Goal: Task Accomplishment & Management: Contribute content

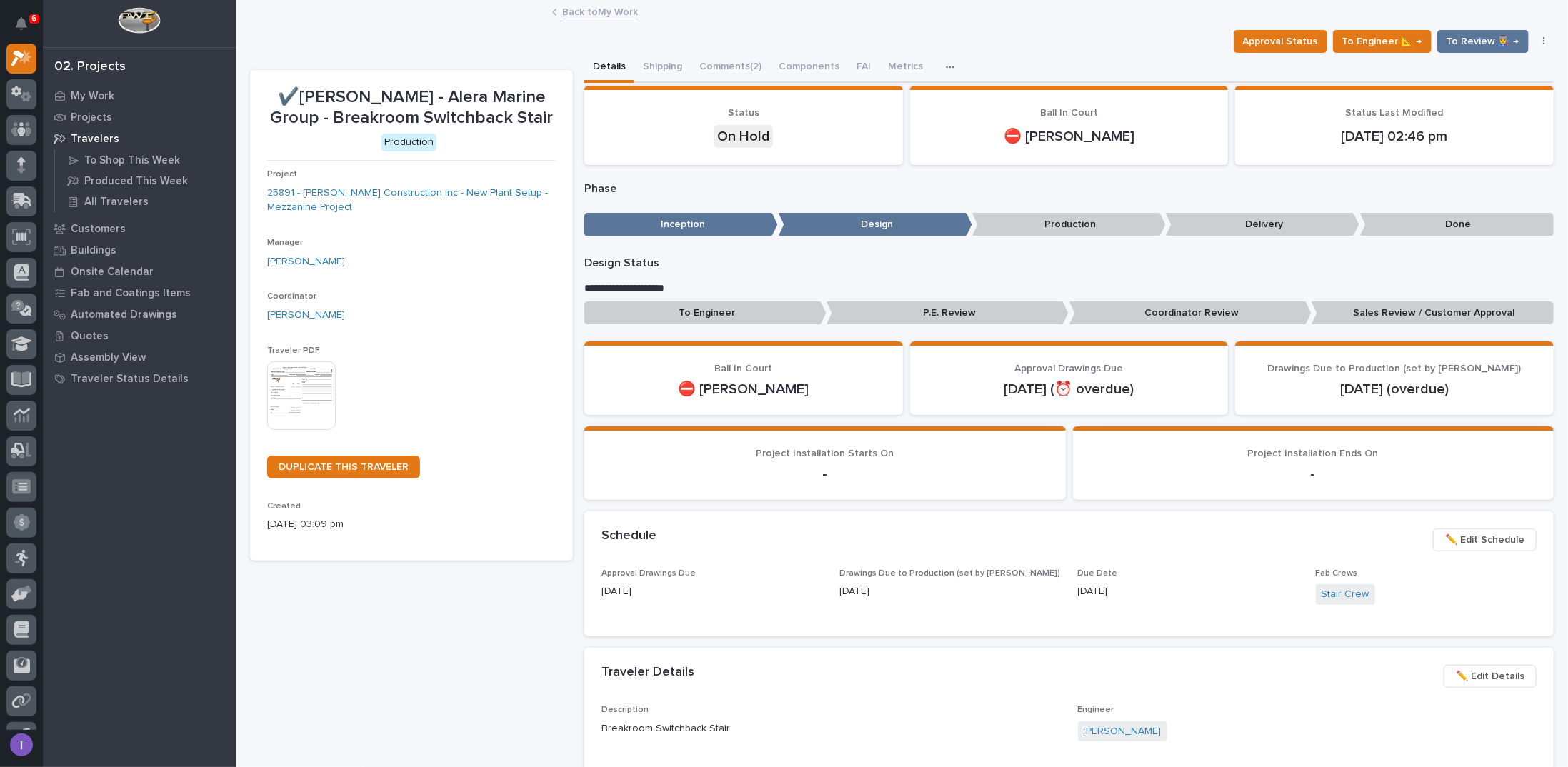
click at [572, 10] on link "Back to My Work" at bounding box center [601, 10] width 76 height 16
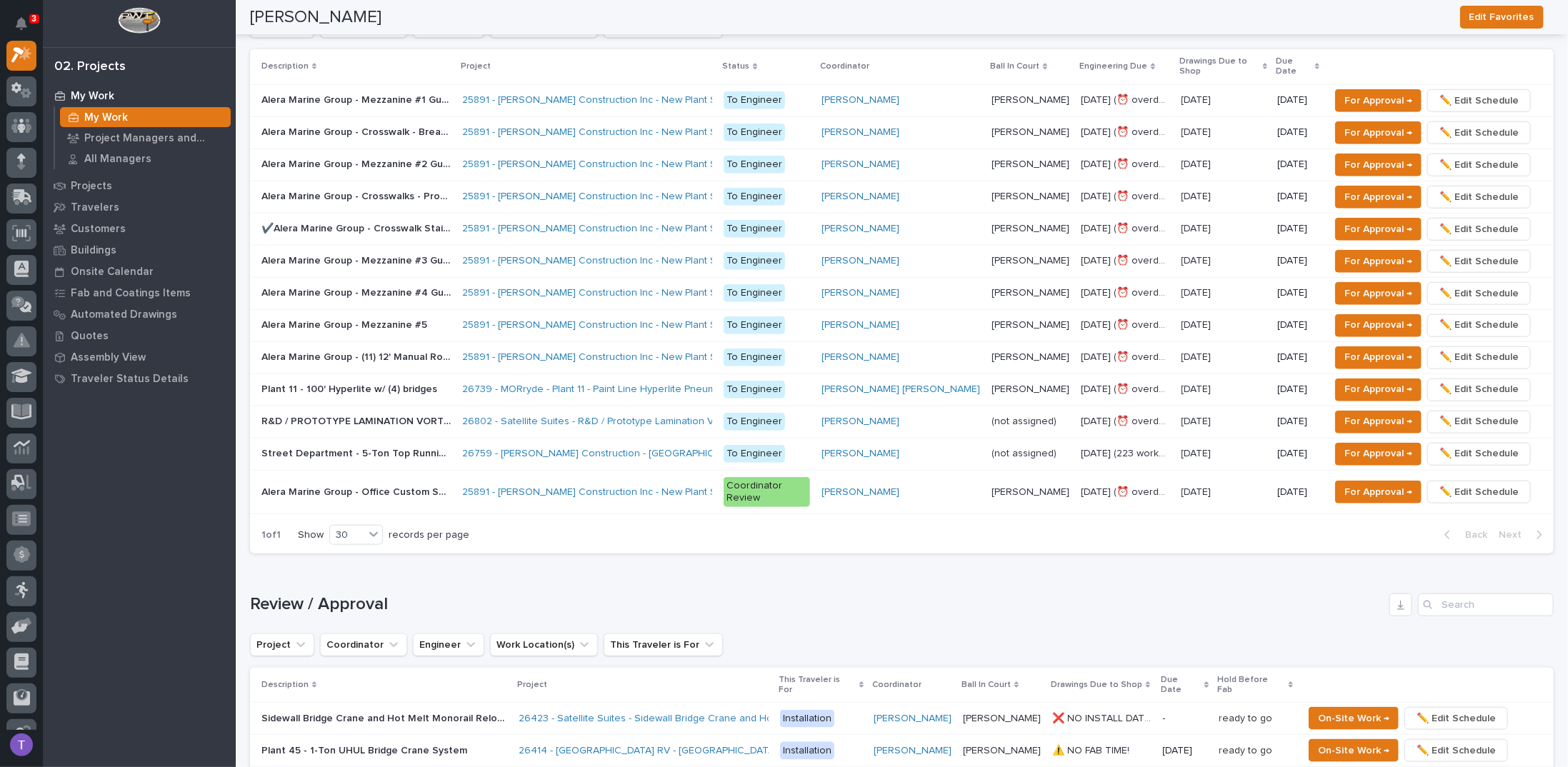
scroll to position [786, 0]
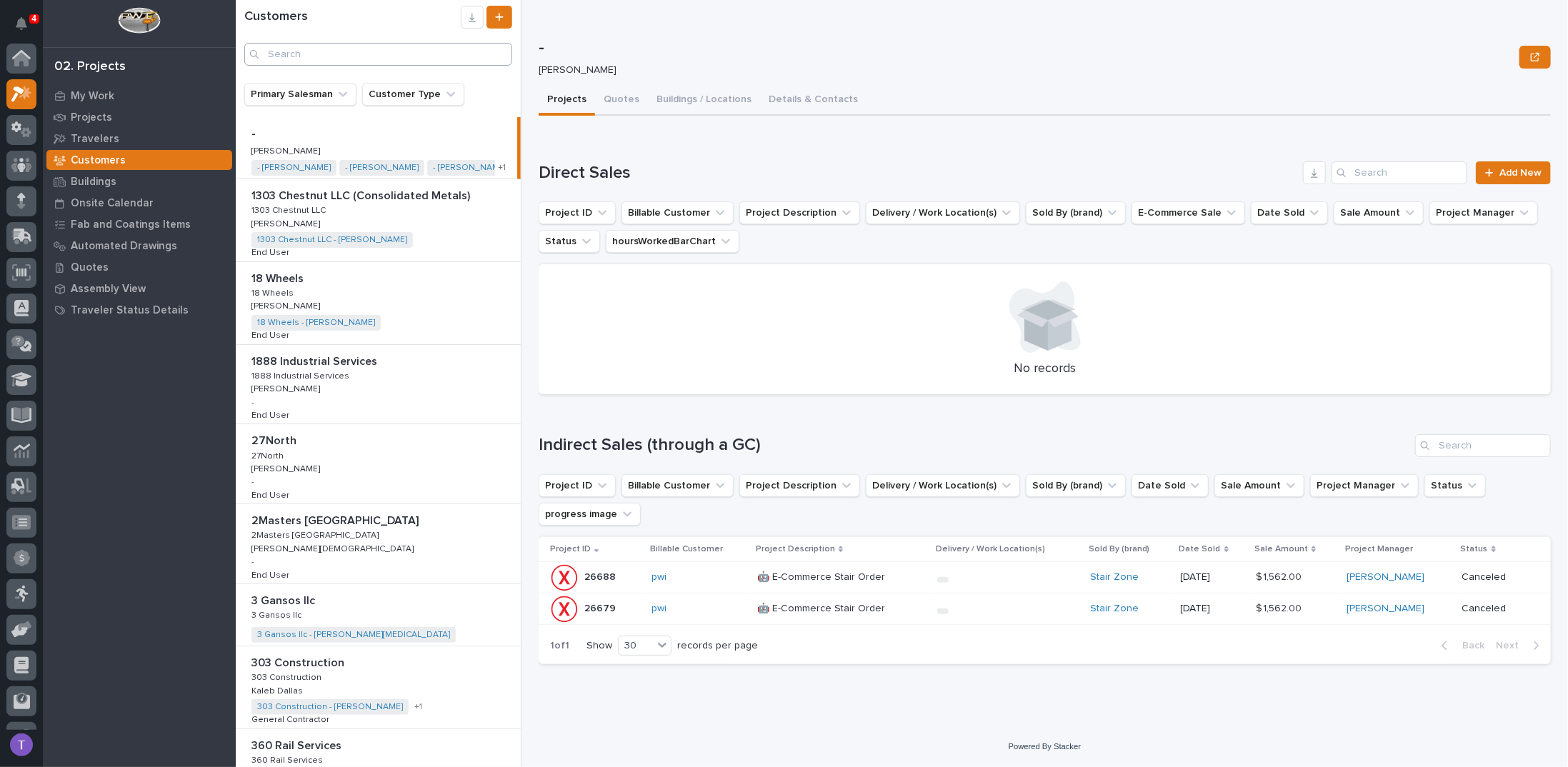
scroll to position [36, 0]
click at [308, 52] on input "Search" at bounding box center [378, 54] width 268 height 23
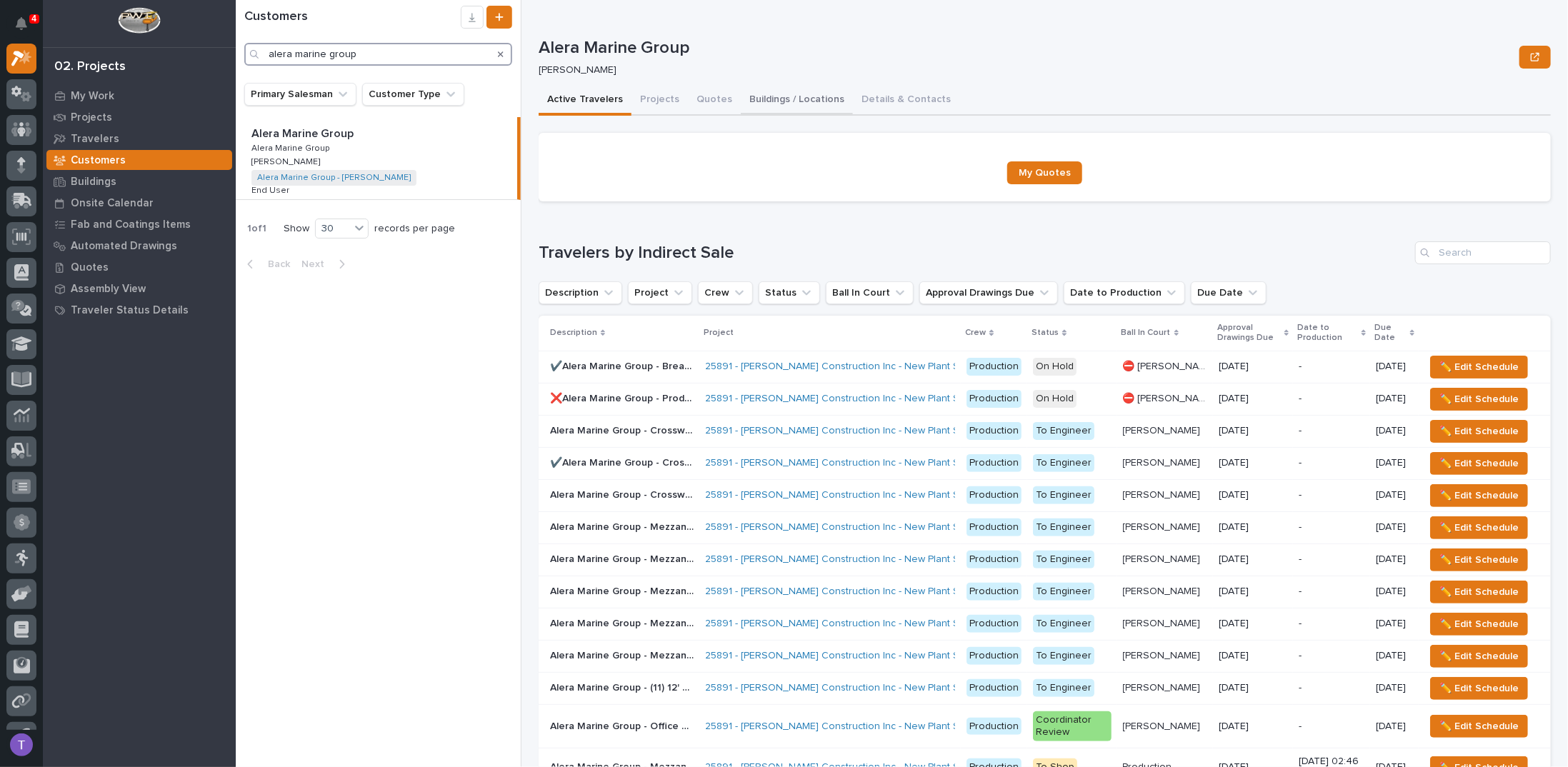
type input "alera marine group"
click at [809, 94] on button "Buildings / Locations" at bounding box center [796, 101] width 112 height 30
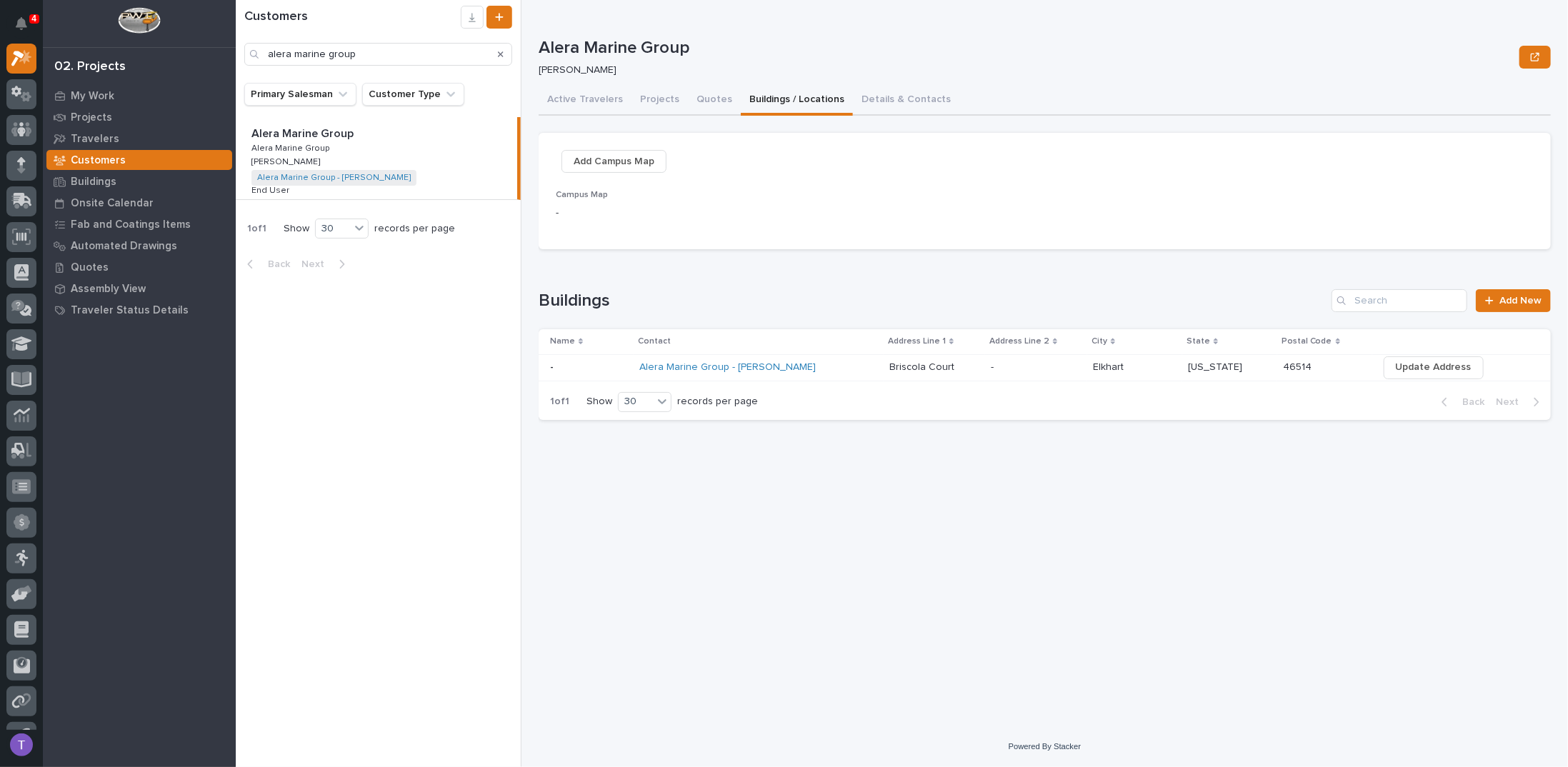
click at [498, 51] on icon "Search" at bounding box center [501, 54] width 6 height 9
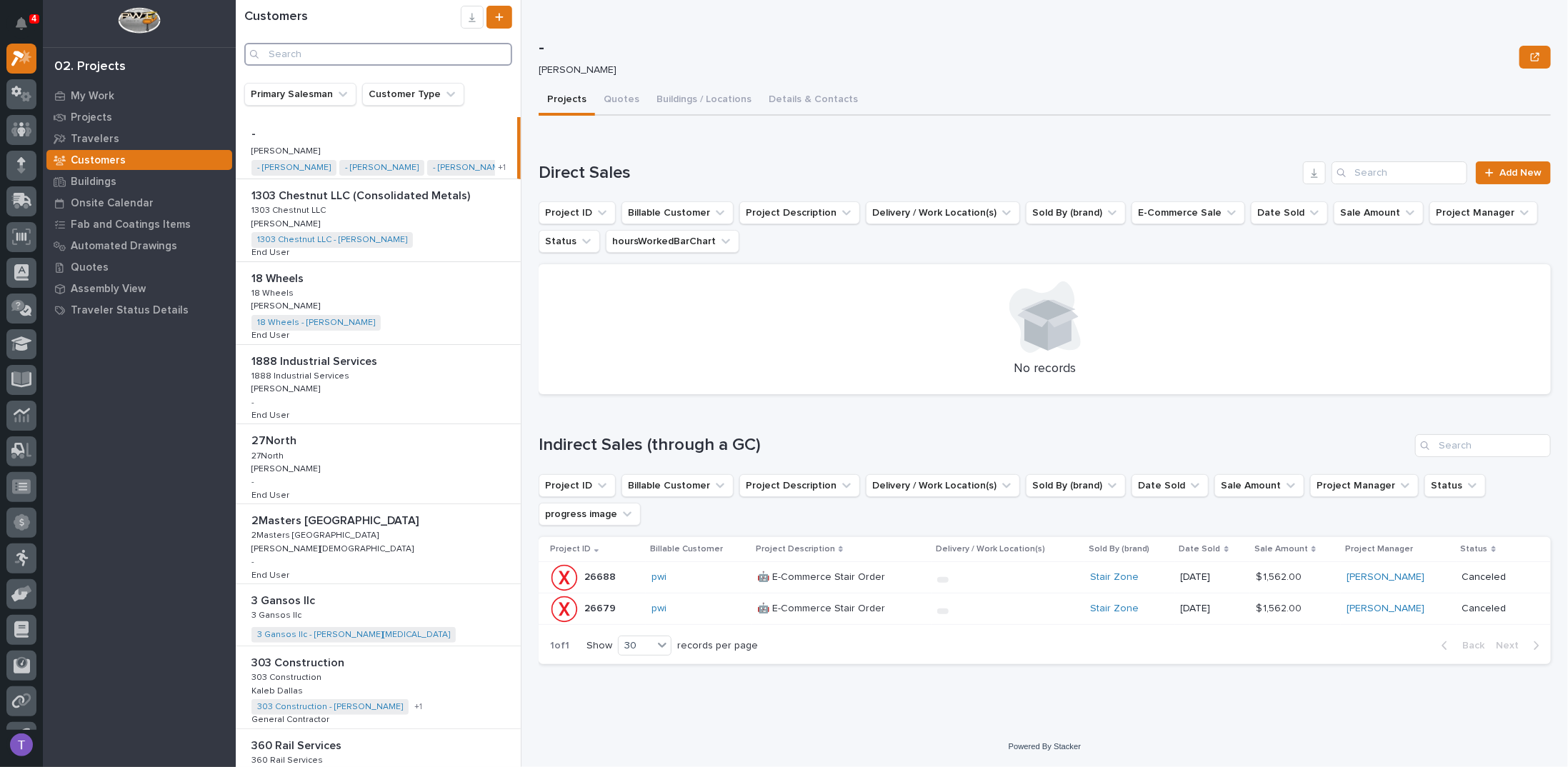
click at [382, 52] on input "Search" at bounding box center [378, 54] width 268 height 23
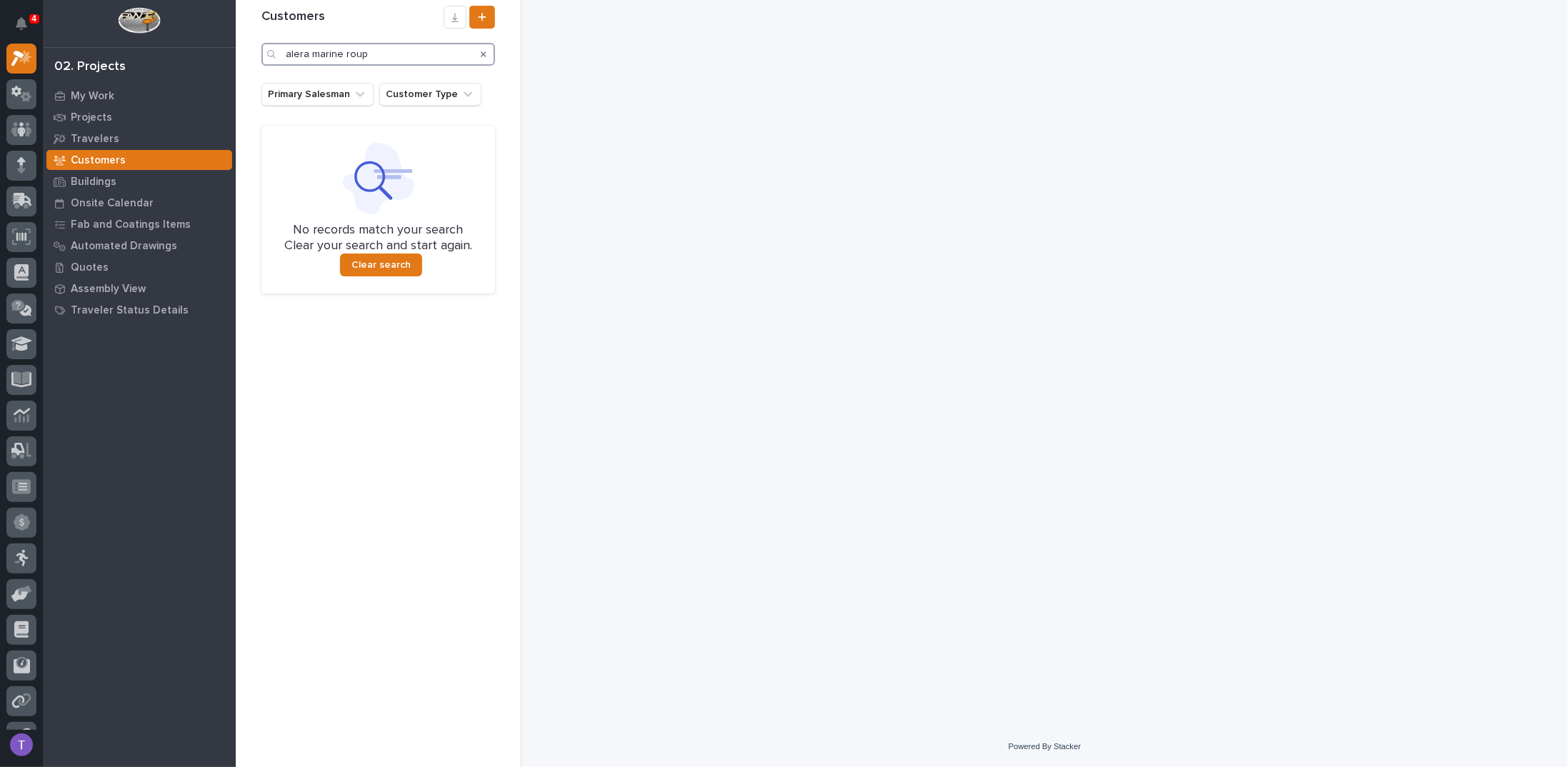
click at [341, 52] on input "alera marine roup" at bounding box center [378, 54] width 234 height 23
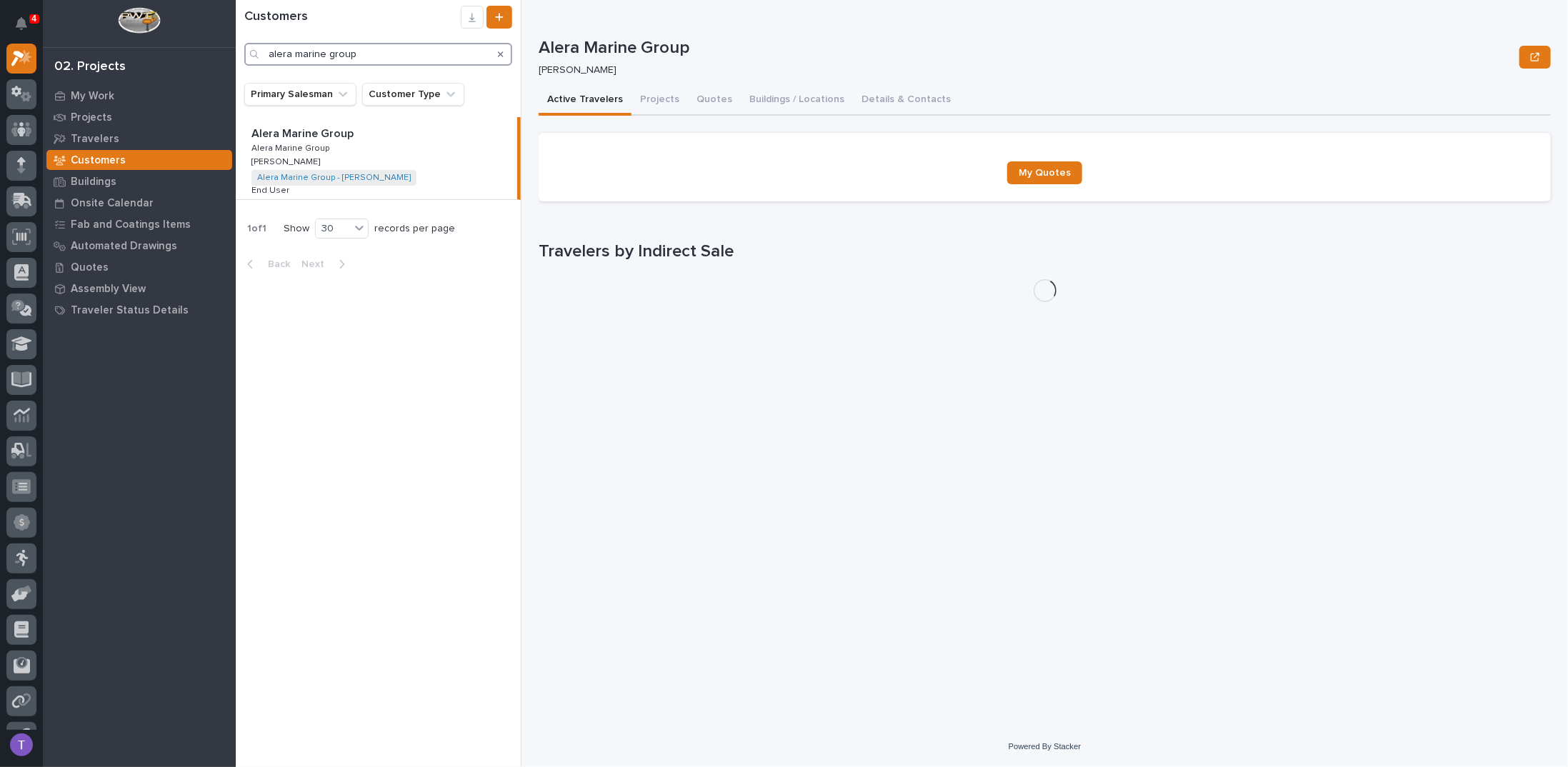
type input "alera marine group"
click at [309, 126] on p "Alera Marine Group" at bounding box center [304, 132] width 105 height 16
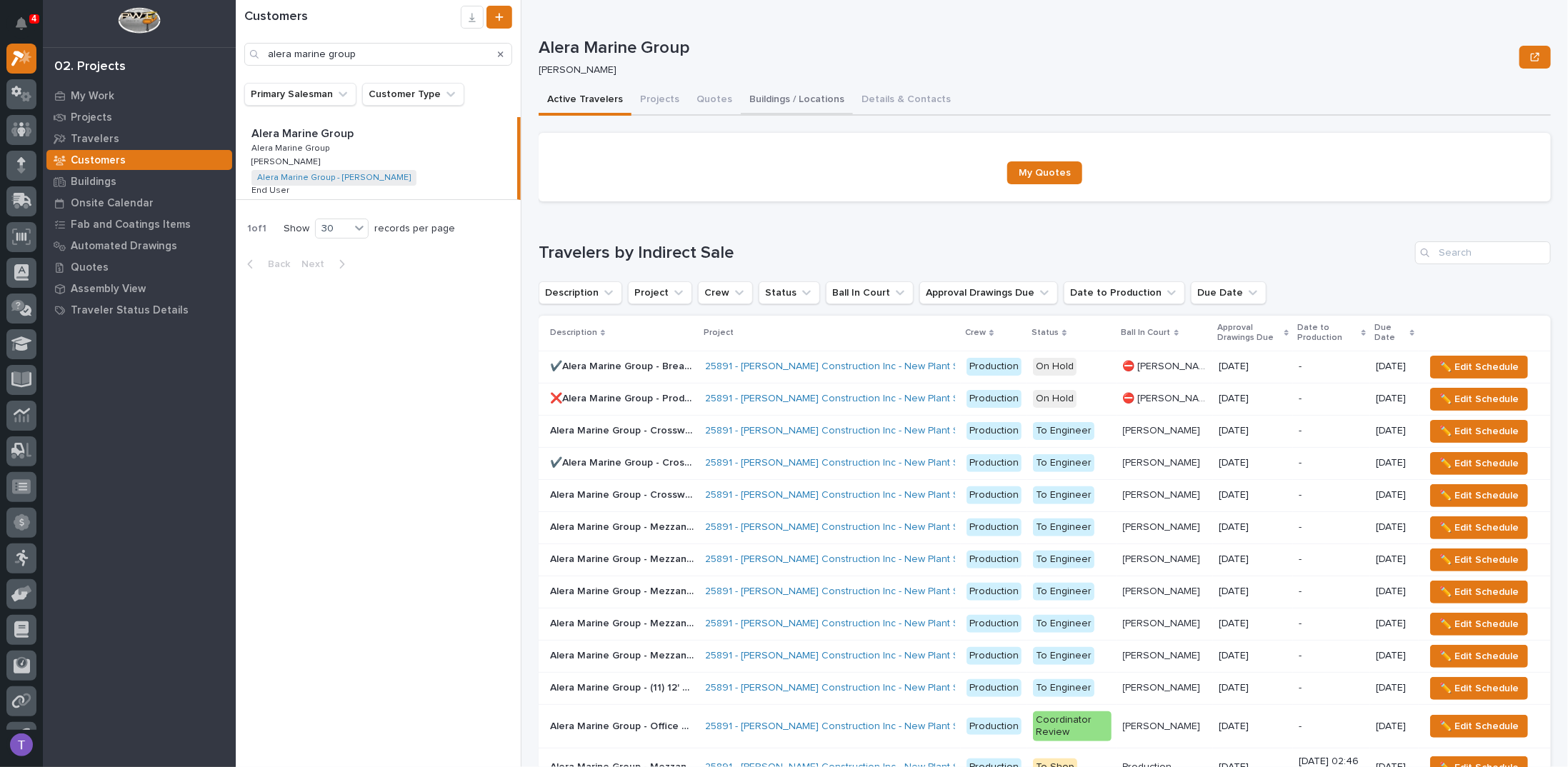
click at [763, 101] on button "Buildings / Locations" at bounding box center [796, 101] width 112 height 30
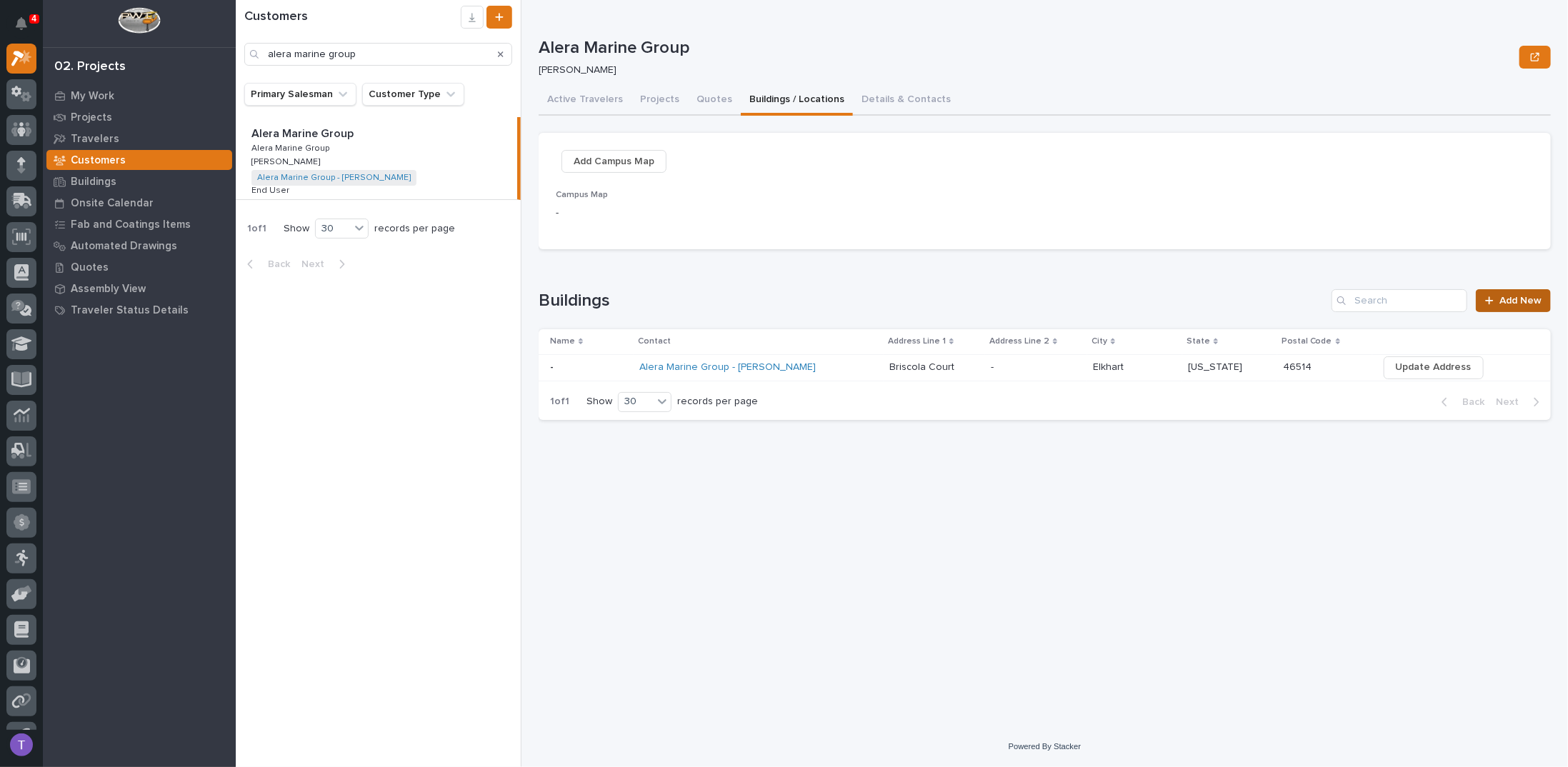
click at [1510, 297] on span "Add New" at bounding box center [1521, 301] width 42 height 10
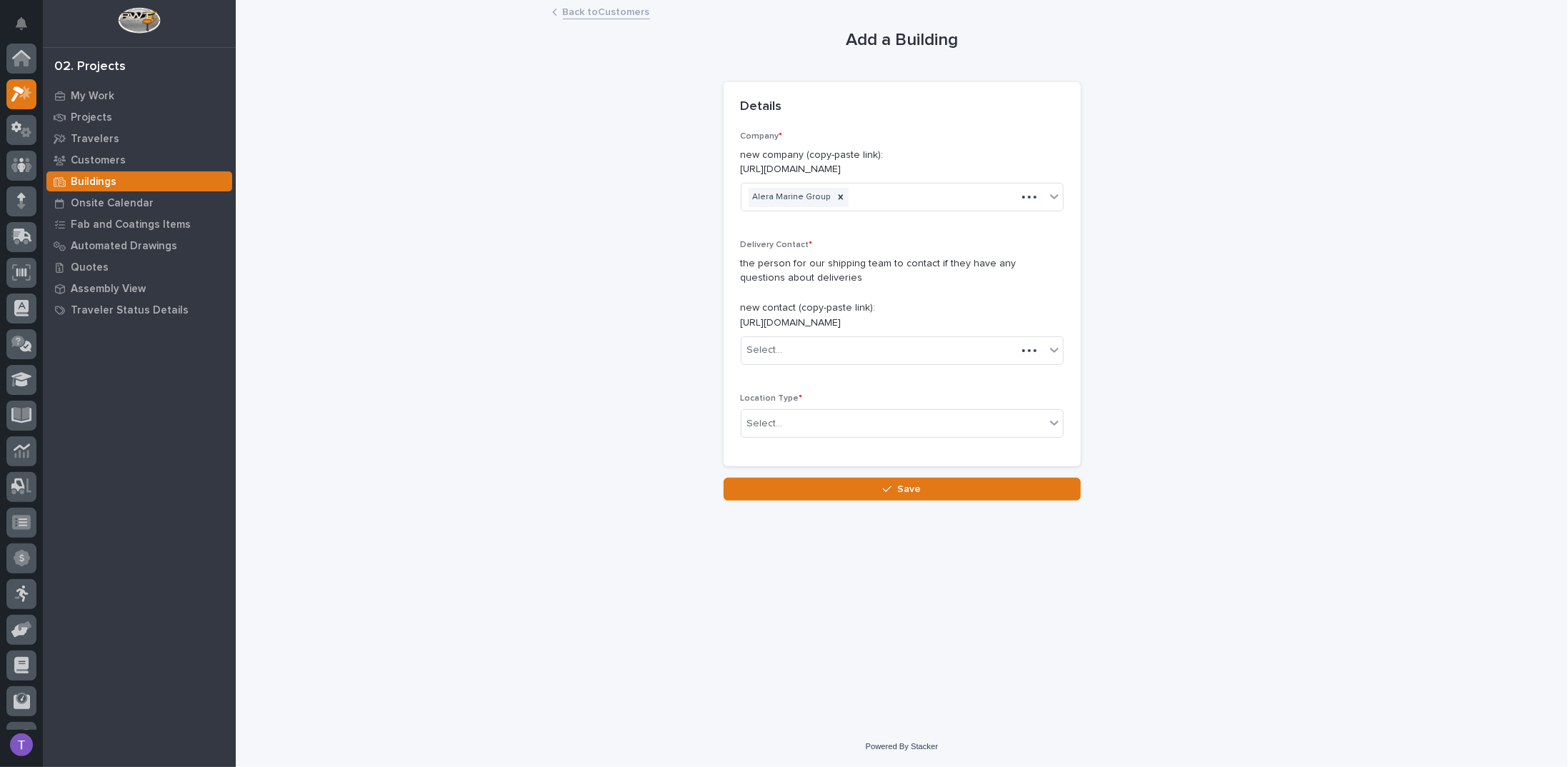
scroll to position [36, 0]
click at [576, 8] on link "Back to Customers" at bounding box center [606, 10] width 87 height 16
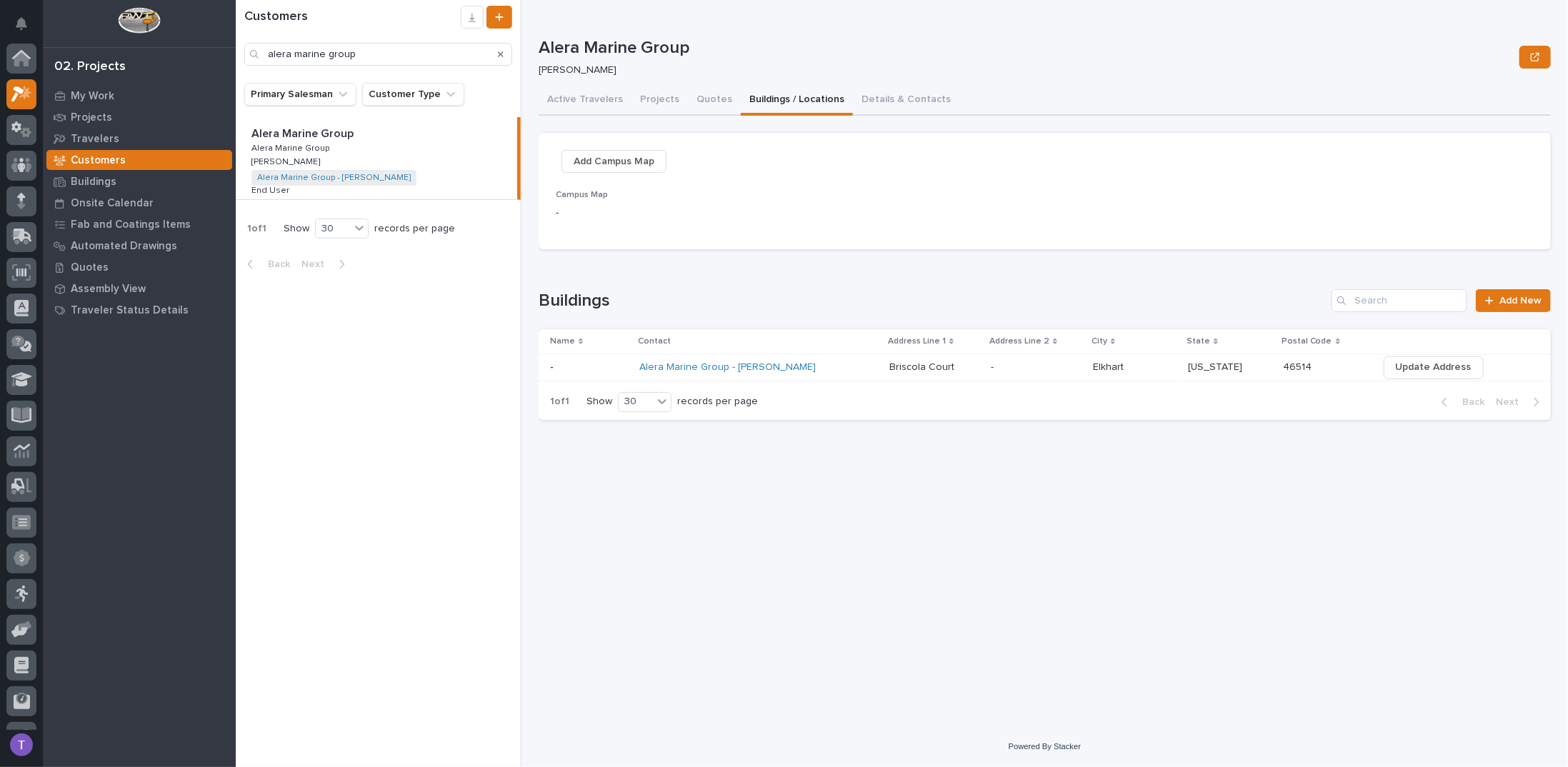
scroll to position [36, 0]
click at [616, 158] on span "Add Campus Map" at bounding box center [614, 162] width 81 height 17
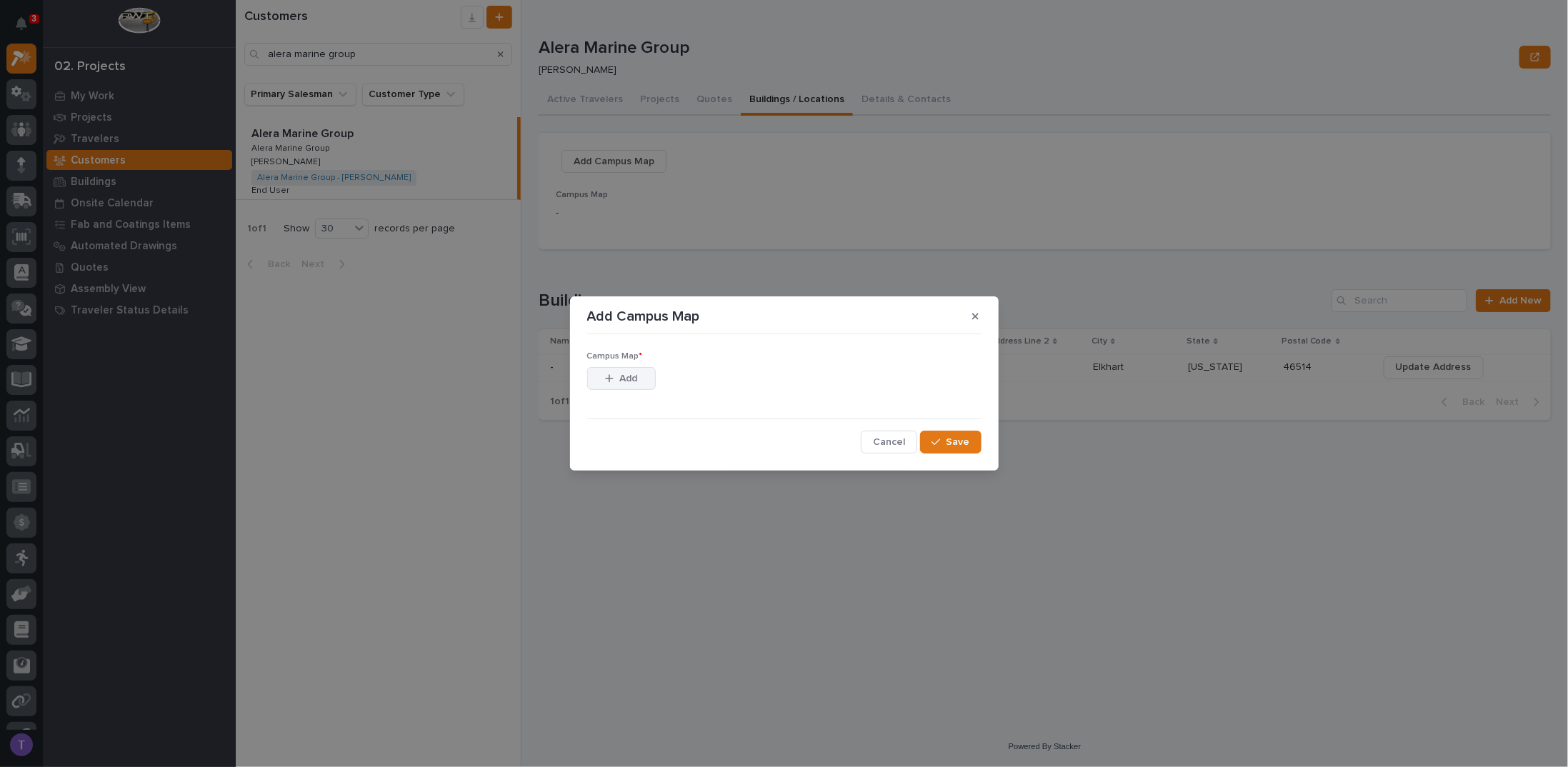
click at [620, 377] on span "Add" at bounding box center [628, 378] width 18 height 13
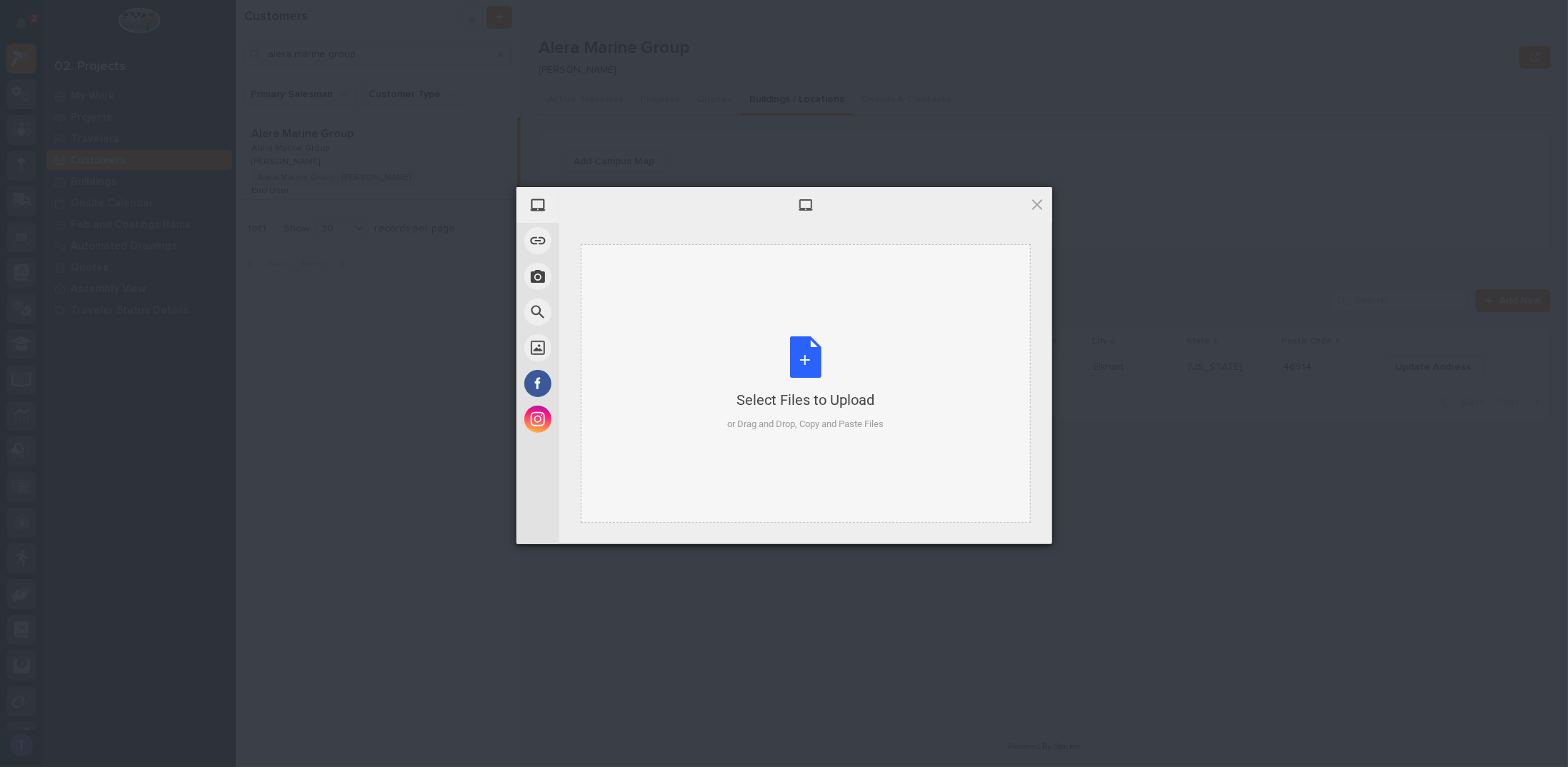
click at [805, 357] on div "Select Files to Upload or Drag and Drop, Copy and Paste Files" at bounding box center [806, 384] width 157 height 95
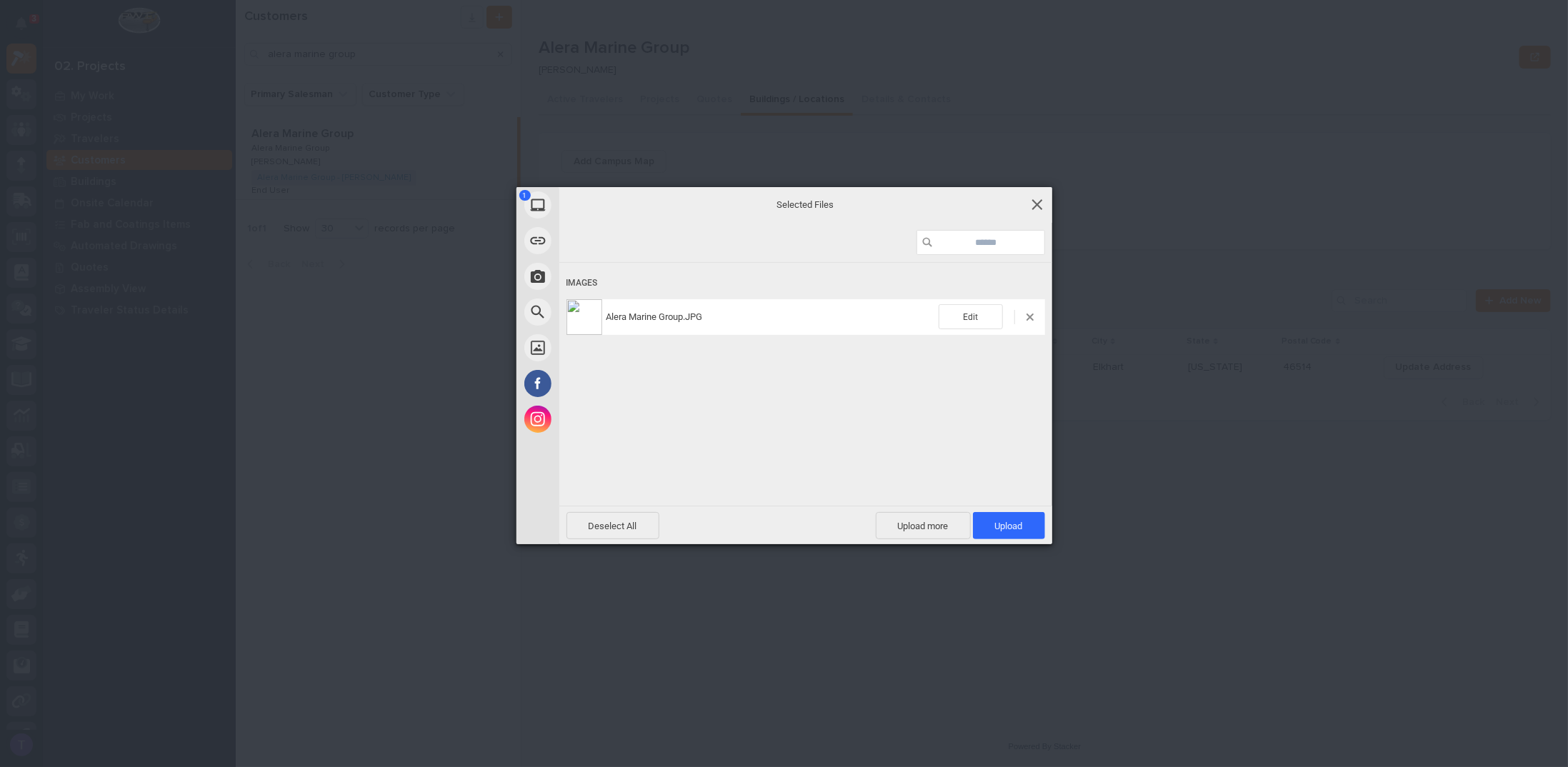
click at [1030, 196] on span at bounding box center [1037, 204] width 15 height 15
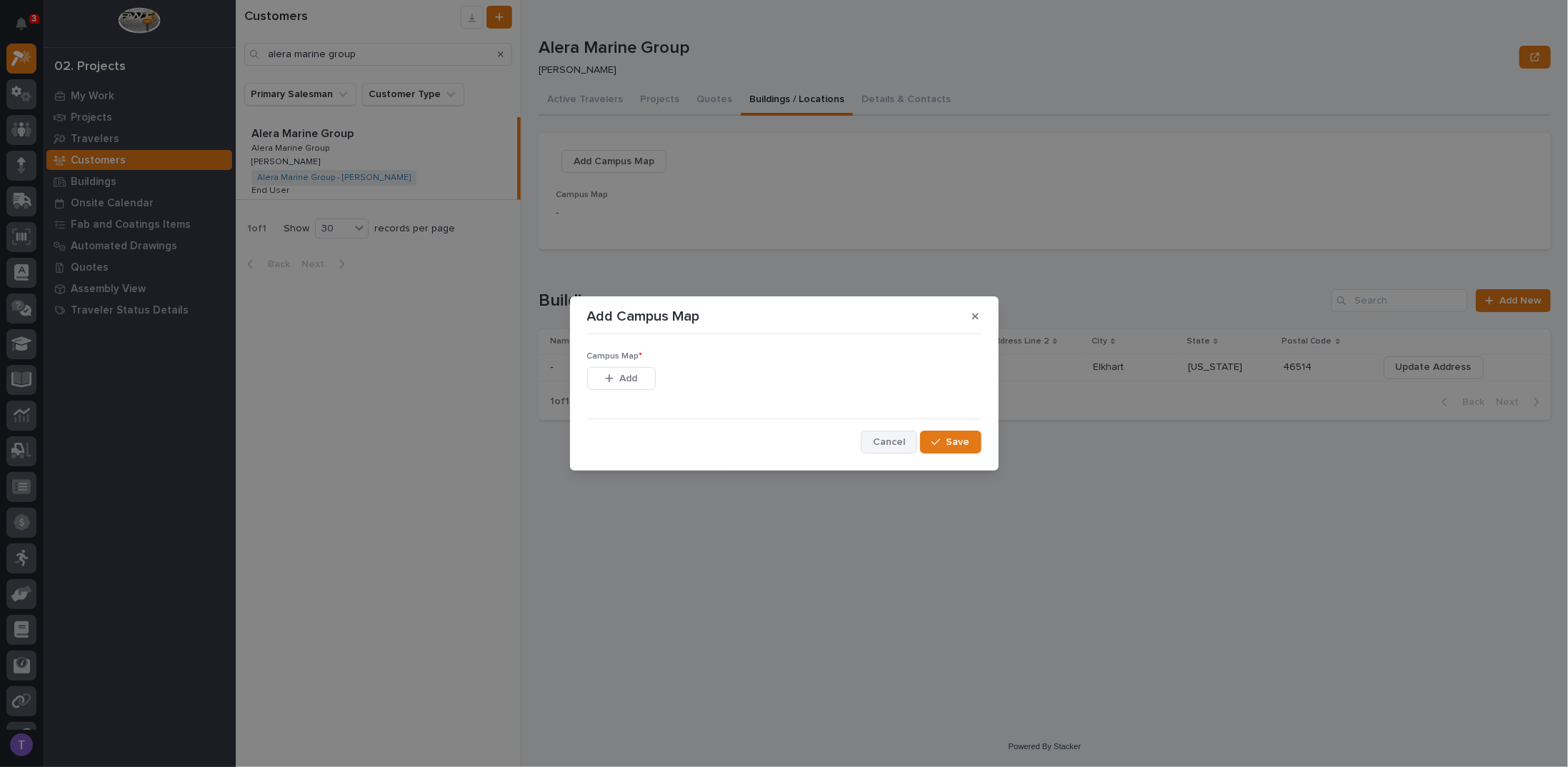
click at [884, 441] on span "Cancel" at bounding box center [889, 442] width 32 height 13
